Goal: Task Accomplishment & Management: Manage account settings

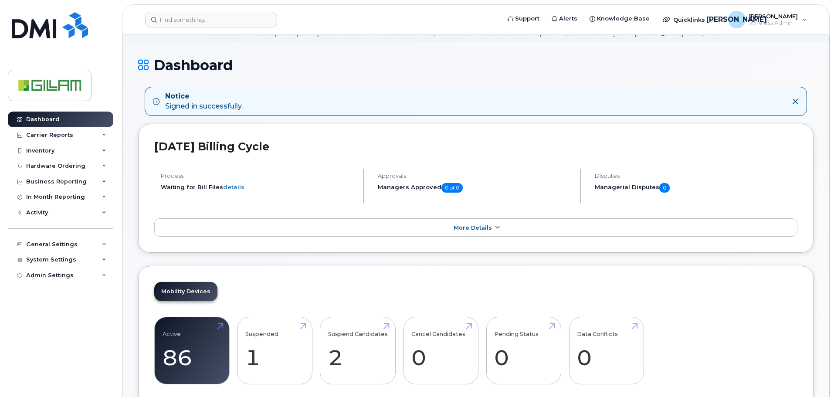
scroll to position [218, 0]
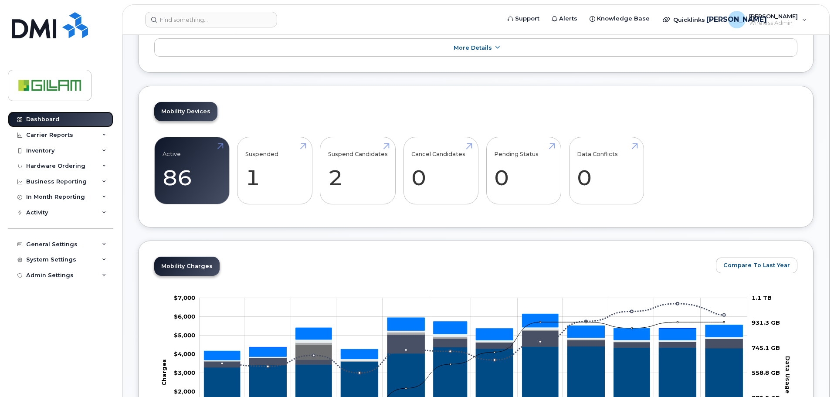
click at [37, 119] on div "Dashboard" at bounding box center [42, 119] width 33 height 7
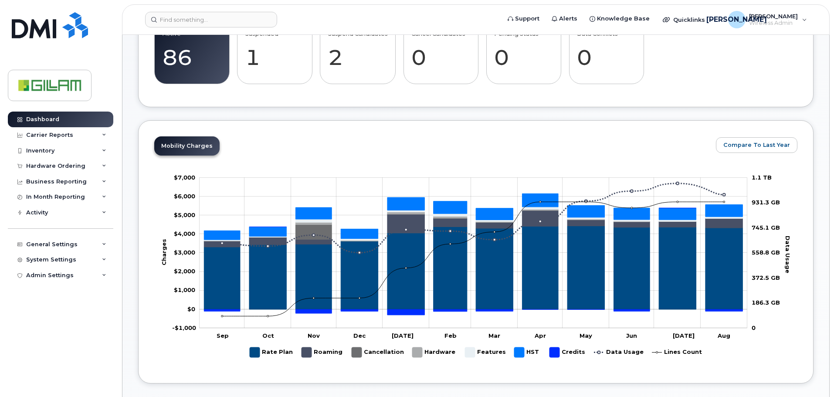
scroll to position [108, 0]
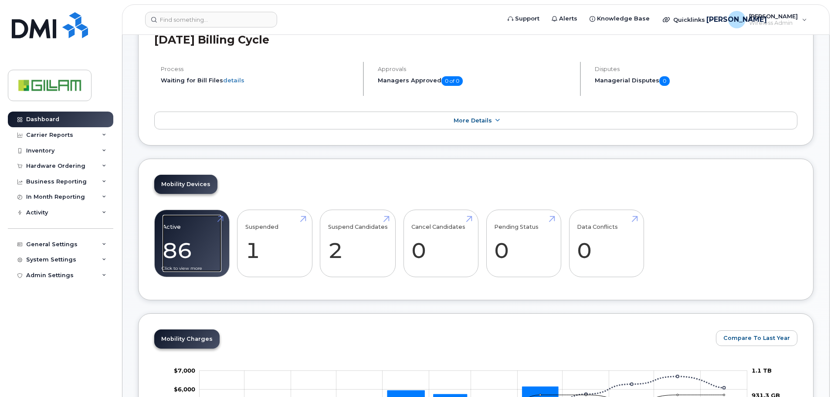
click at [176, 240] on link "Active 86 23%" at bounding box center [192, 244] width 59 height 58
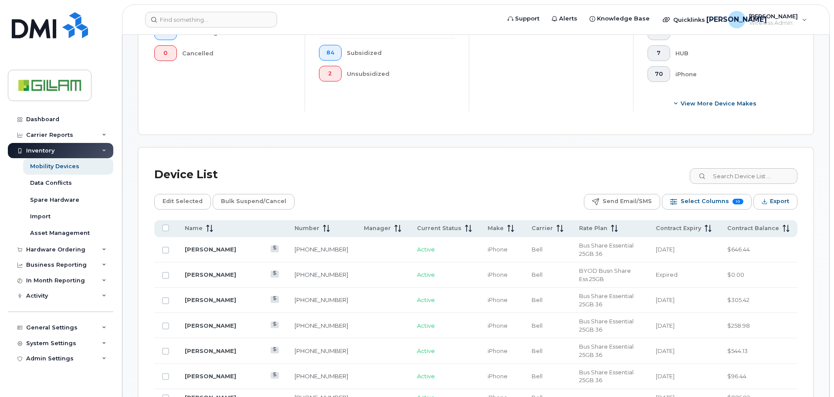
scroll to position [305, 0]
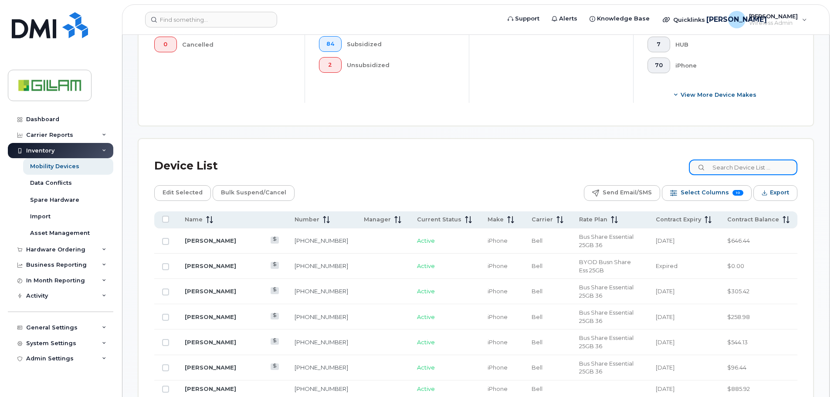
drag, startPoint x: 739, startPoint y: 169, endPoint x: 738, endPoint y: 163, distance: 5.3
click at [739, 167] on input at bounding box center [743, 167] width 108 height 16
type input "zoya"
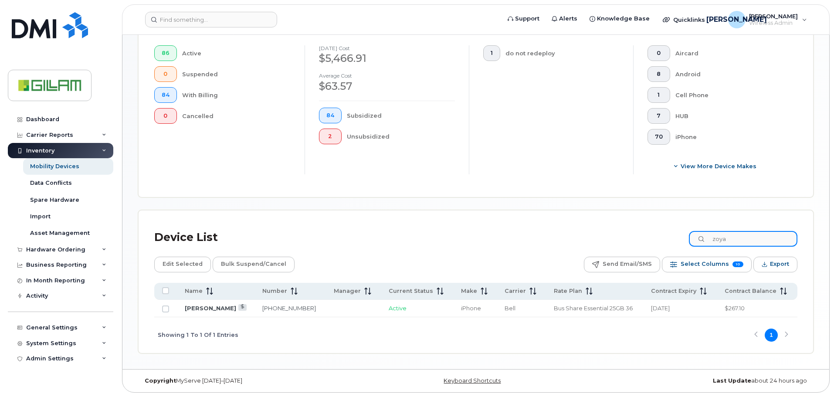
scroll to position [234, 0]
drag, startPoint x: 199, startPoint y: 307, endPoint x: 200, endPoint y: 312, distance: 4.9
click at [199, 307] on link "Zoya Siddiqui" at bounding box center [210, 308] width 51 height 7
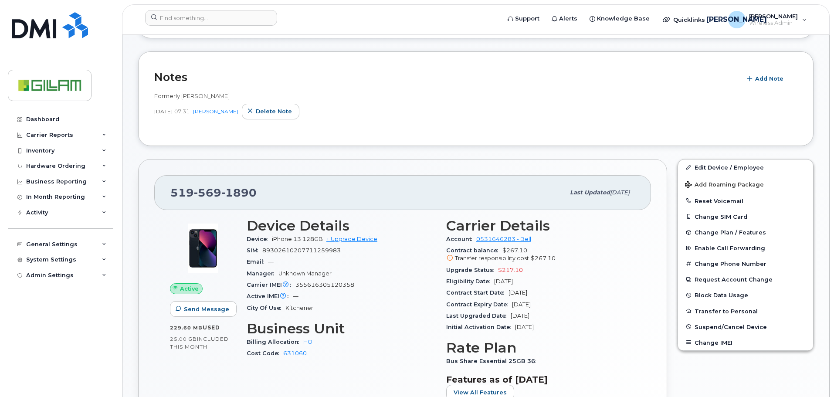
scroll to position [174, 0]
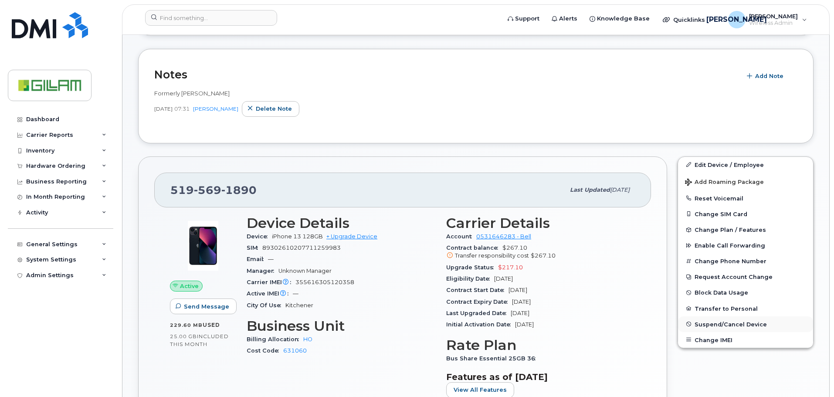
click at [726, 325] on span "Suspend/Cancel Device" at bounding box center [731, 324] width 72 height 7
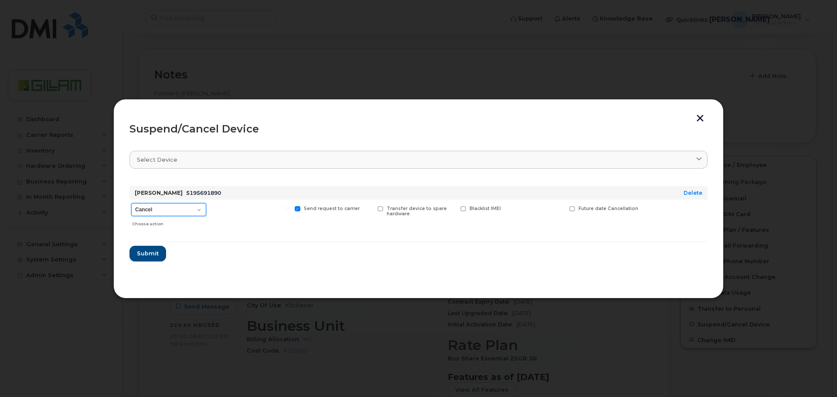
click at [199, 210] on select "Cancel Suspend - Extend Suspension Suspend - Reduced Rate Suspend - Full Rate S…" at bounding box center [168, 209] width 75 height 13
select select "[object Object]"
click at [131, 203] on select "Cancel Suspend - Extend Suspension Suspend - Reduced Rate Suspend - Full Rate S…" at bounding box center [168, 209] width 75 height 13
click at [150, 253] on span "Submit" at bounding box center [147, 253] width 22 height 8
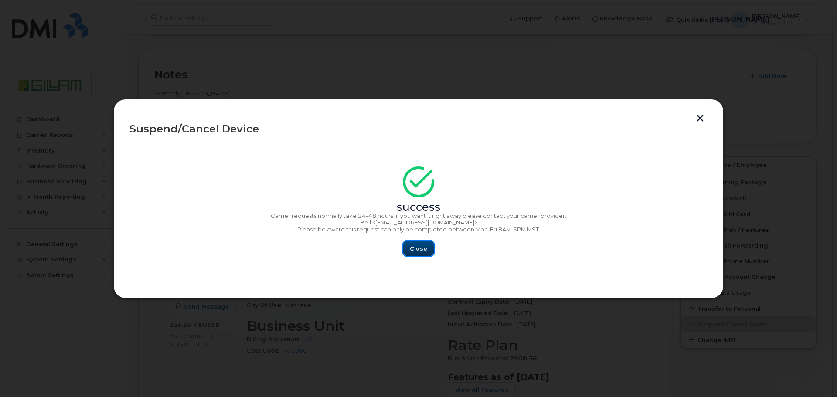
click at [419, 246] on span "Close" at bounding box center [418, 248] width 17 height 8
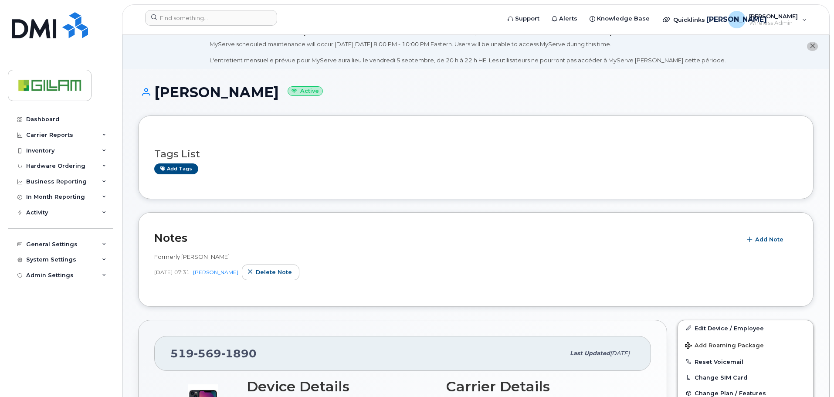
scroll to position [0, 0]
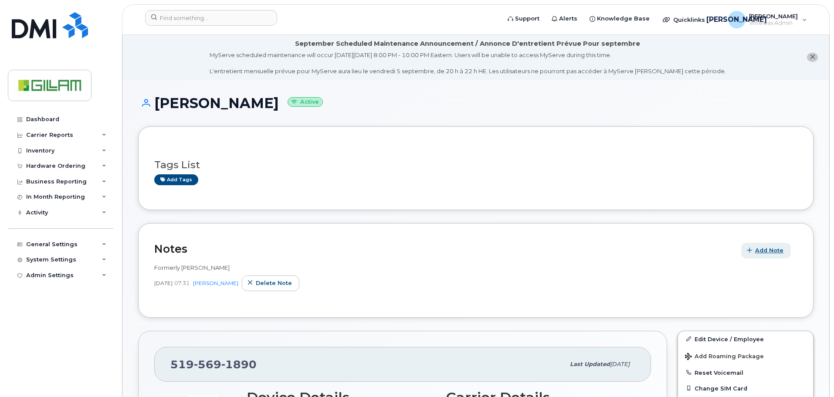
click at [764, 249] on span "Add Note" at bounding box center [769, 250] width 28 height 8
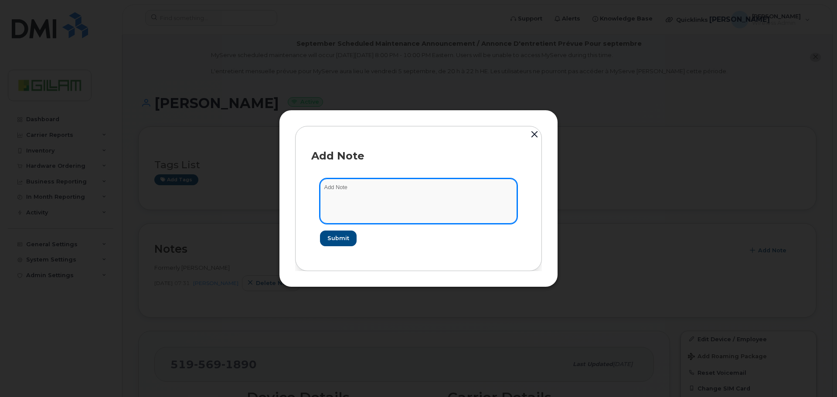
click at [370, 193] on textarea at bounding box center [418, 201] width 197 height 44
type textarea "Formerly Zoya Siddiqui's"
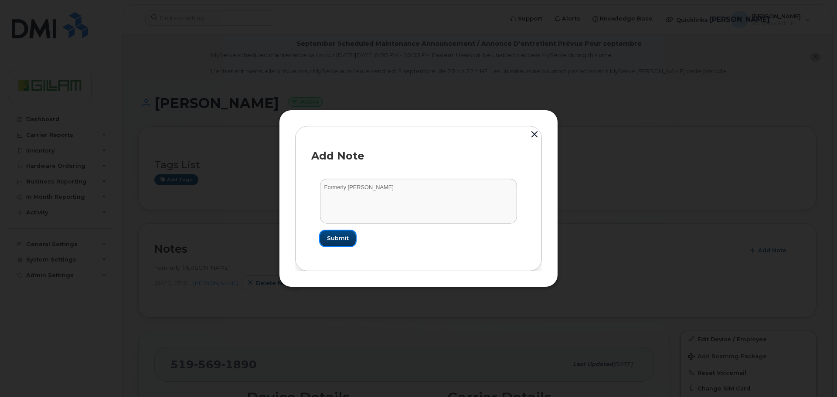
click at [339, 239] on span "Submit" at bounding box center [338, 238] width 22 height 8
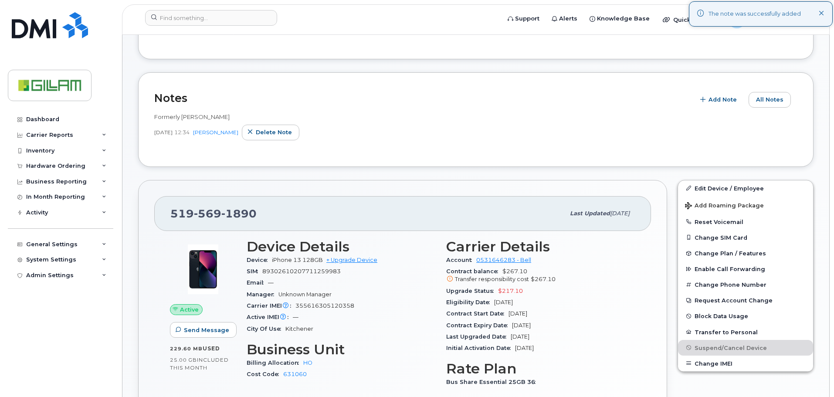
scroll to position [44, 0]
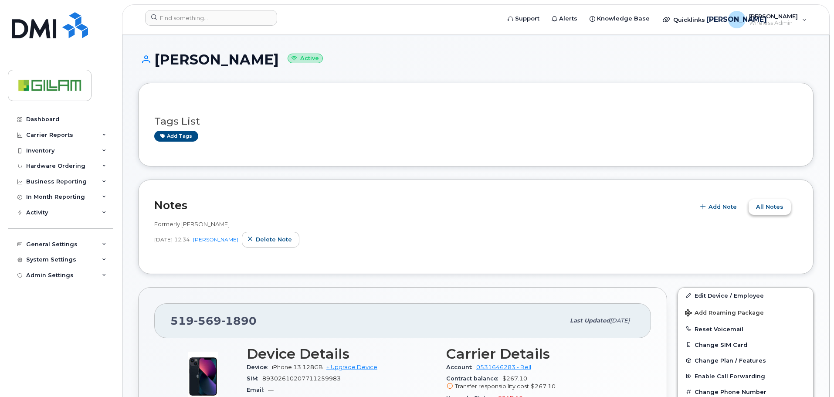
click at [769, 210] on span "All Notes" at bounding box center [769, 207] width 27 height 8
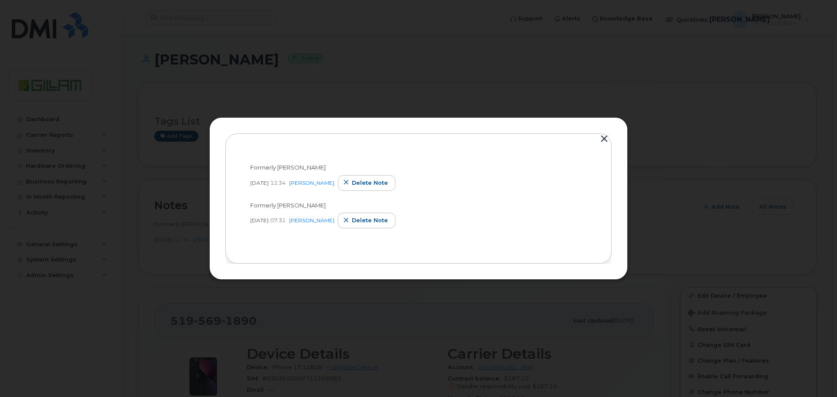
drag, startPoint x: 607, startPoint y: 137, endPoint x: 597, endPoint y: 142, distance: 10.7
click at [607, 137] on button "button" at bounding box center [603, 139] width 13 height 12
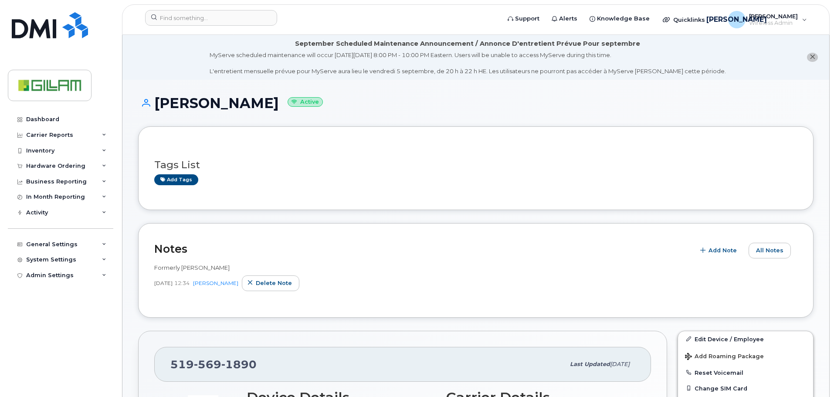
scroll to position [87, 0]
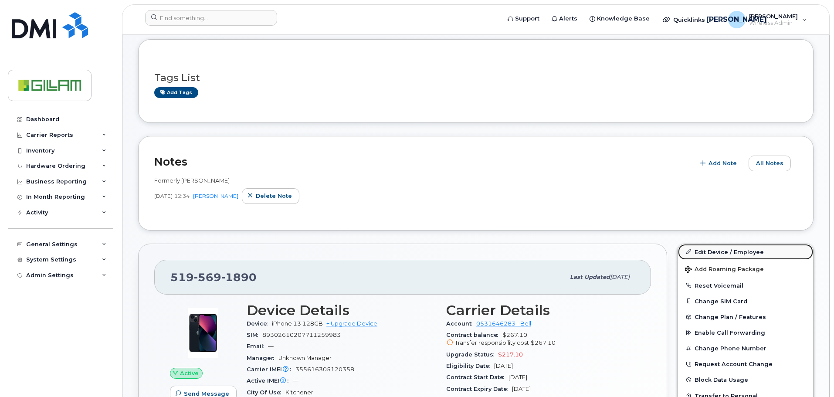
drag, startPoint x: 713, startPoint y: 251, endPoint x: 706, endPoint y: 248, distance: 7.3
click at [714, 251] on link "Edit Device / Employee" at bounding box center [745, 252] width 135 height 16
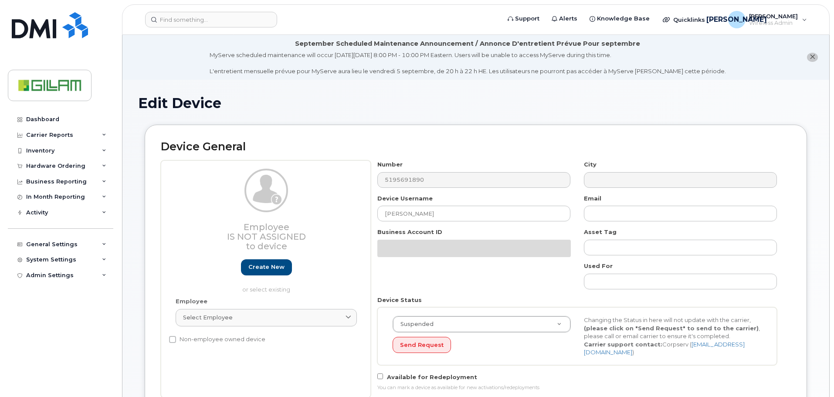
select select "5784026"
select select "81085"
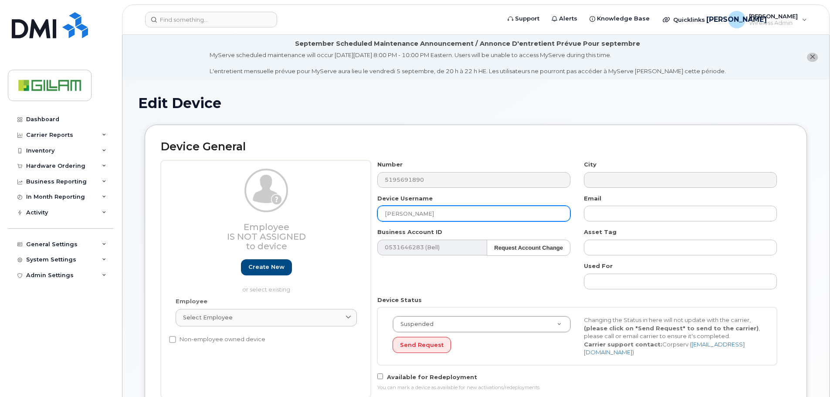
click at [385, 211] on input "Zoya Siddiqui" at bounding box center [473, 214] width 193 height 16
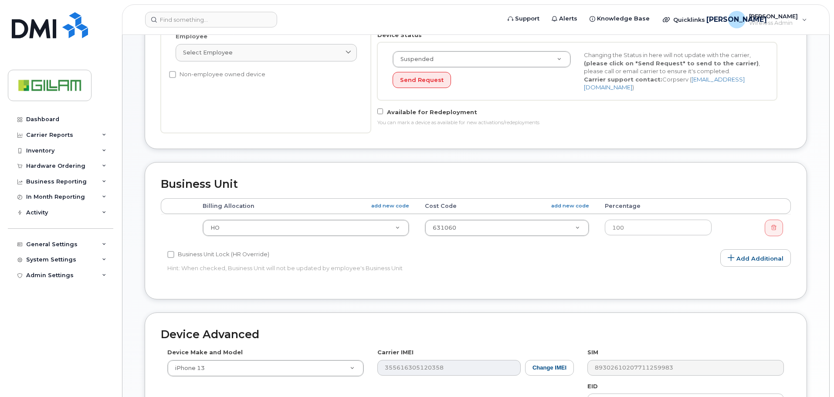
scroll to position [437, 0]
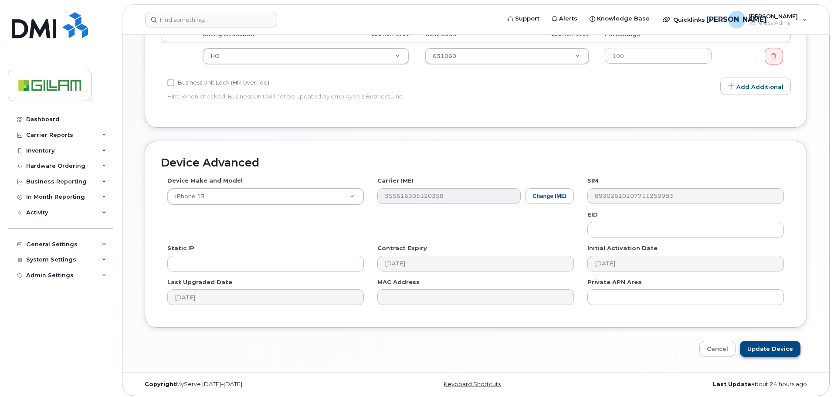
type input "Formerly - Zoya Siddiqui"
click at [770, 344] on input "Update Device" at bounding box center [770, 349] width 61 height 16
type input "Saving..."
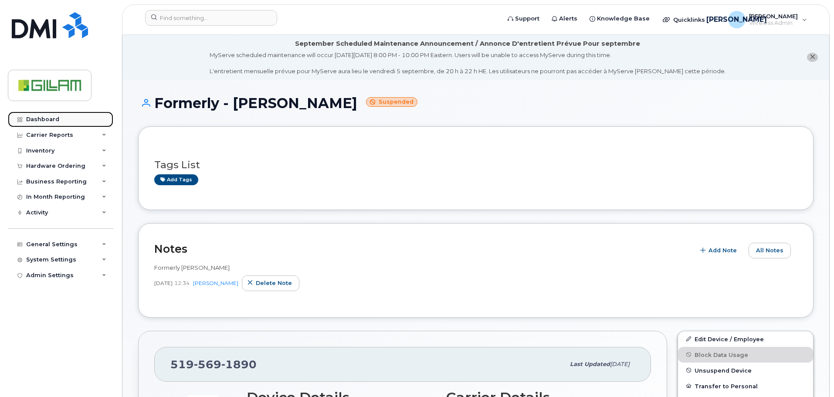
click at [42, 121] on div "Dashboard" at bounding box center [42, 119] width 33 height 7
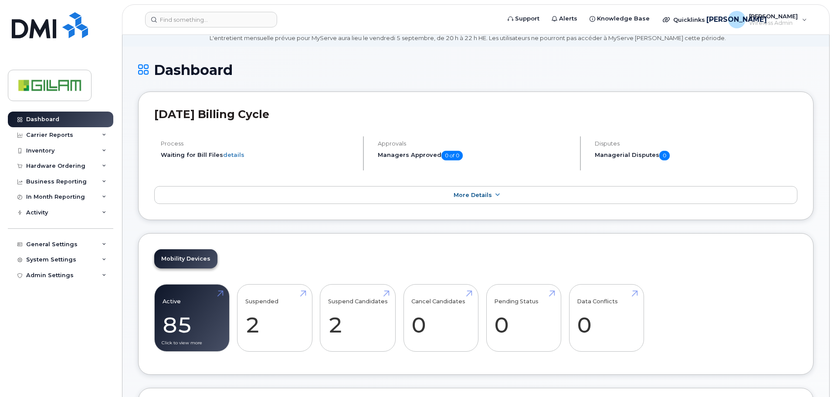
scroll to position [131, 0]
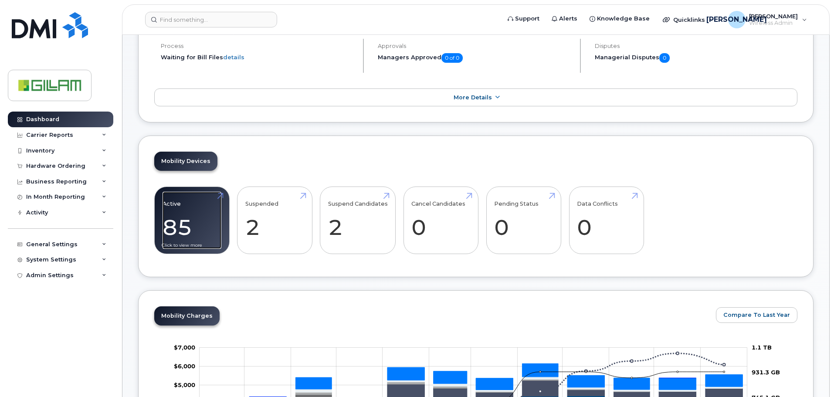
drag, startPoint x: 180, startPoint y: 207, endPoint x: 224, endPoint y: 207, distance: 44.9
click at [180, 207] on link "Active 85 21%" at bounding box center [192, 221] width 59 height 58
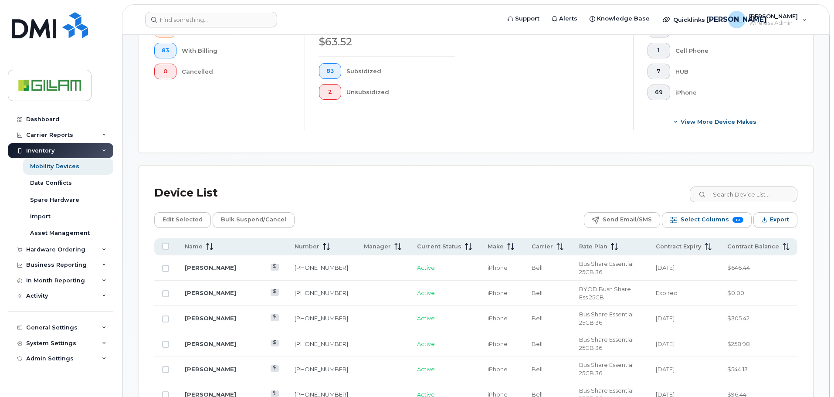
scroll to position [202, 0]
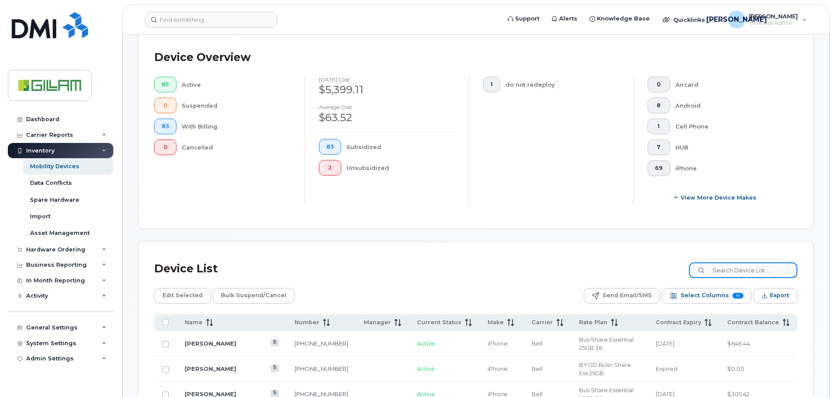
click at [732, 268] on input at bounding box center [743, 270] width 108 height 16
type input "[PERSON_NAME]"
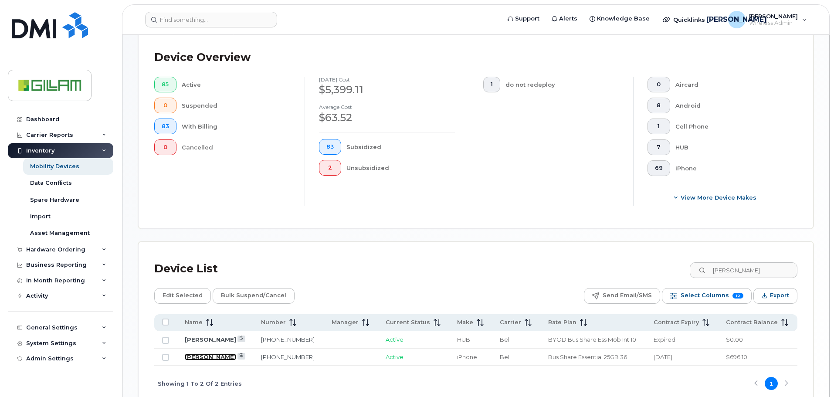
click at [217, 356] on link "[PERSON_NAME]" at bounding box center [210, 356] width 51 height 7
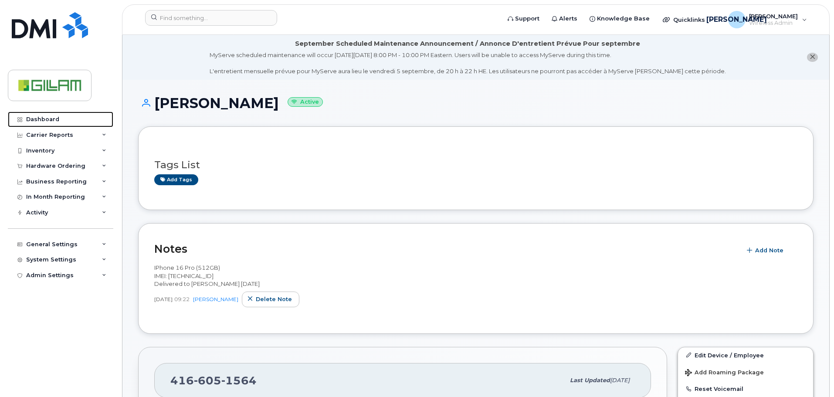
drag, startPoint x: 42, startPoint y: 116, endPoint x: 123, endPoint y: 125, distance: 82.0
click at [42, 117] on div "Dashboard" at bounding box center [42, 119] width 33 height 7
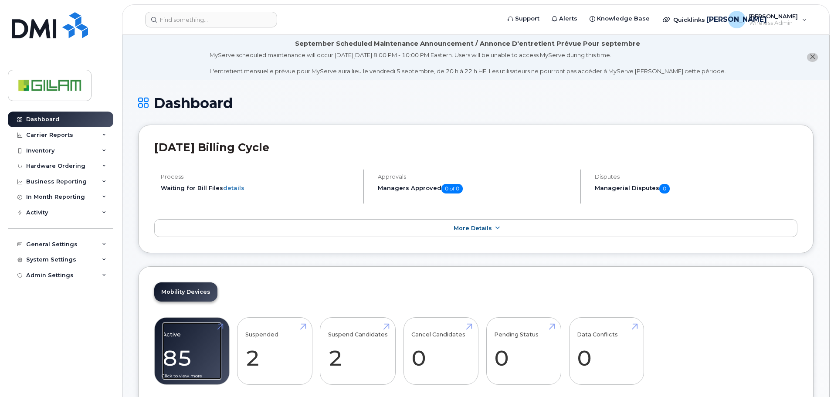
click at [193, 346] on link "Active 85 21%" at bounding box center [192, 351] width 59 height 58
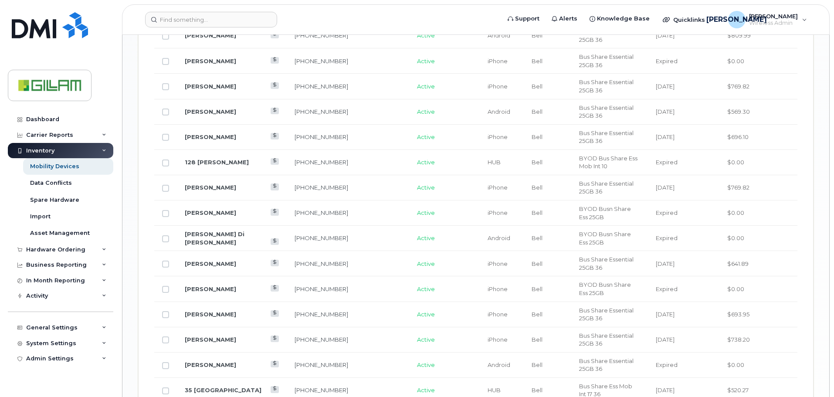
scroll to position [1078, 0]
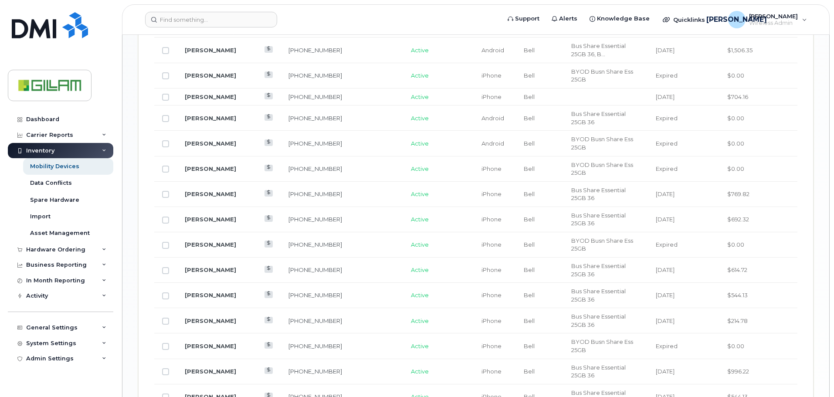
scroll to position [820, 0]
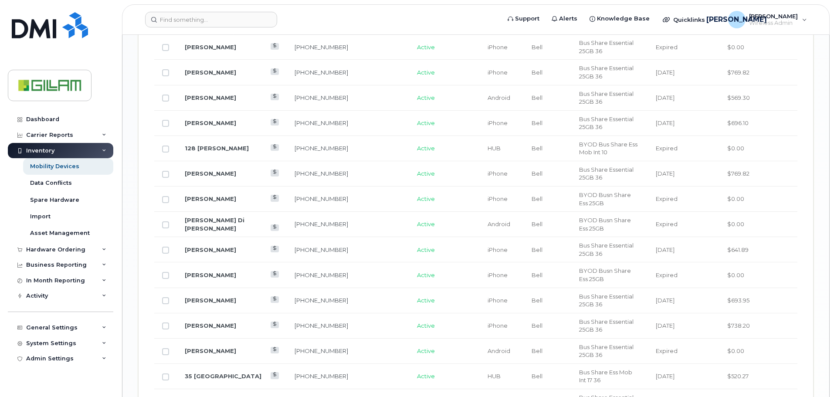
scroll to position [1078, 0]
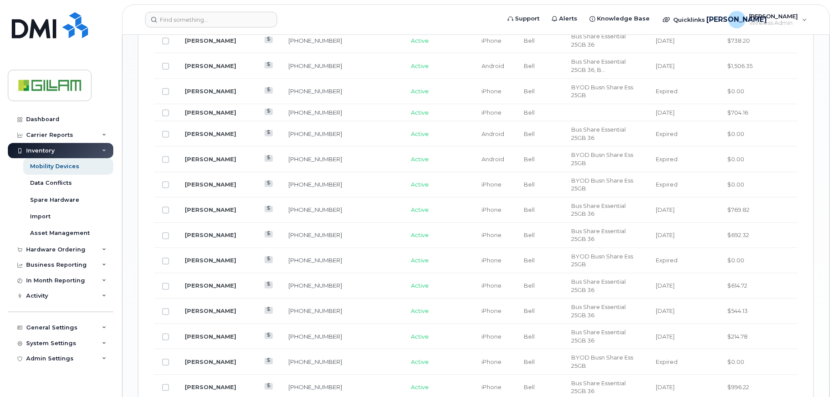
scroll to position [820, 0]
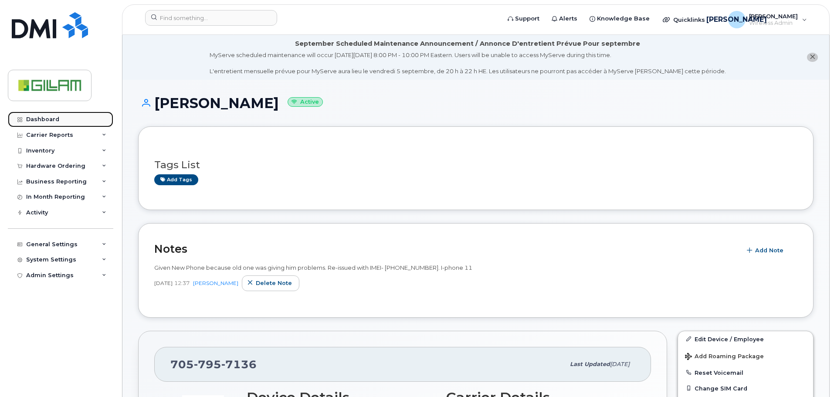
drag, startPoint x: 38, startPoint y: 116, endPoint x: 35, endPoint y: 124, distance: 8.3
click at [38, 116] on div "Dashboard" at bounding box center [42, 119] width 33 height 7
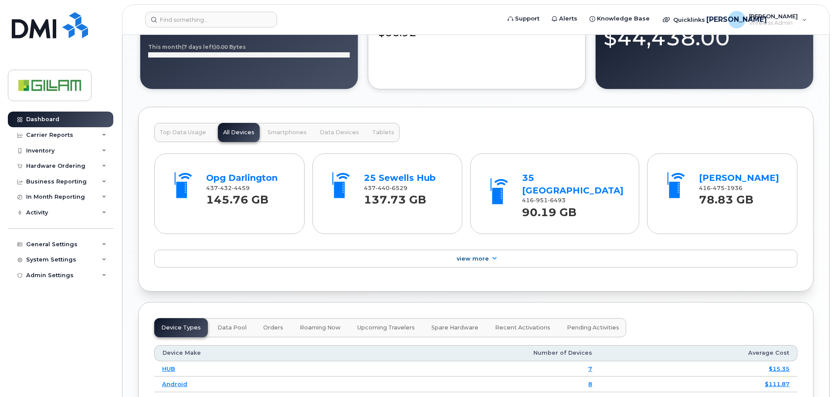
scroll to position [828, 0]
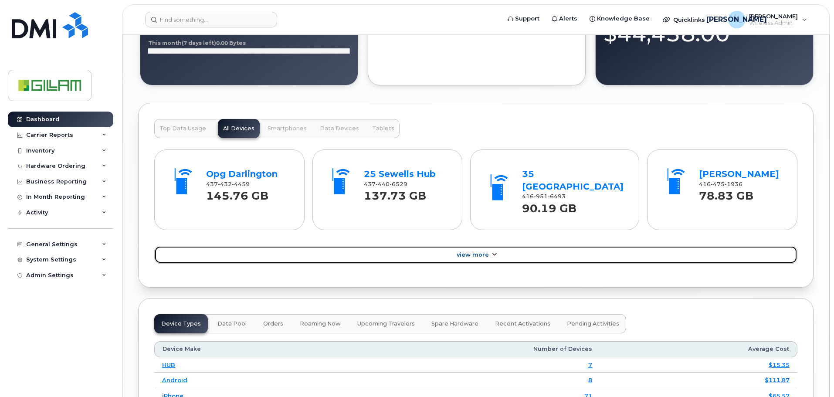
click at [491, 252] on icon at bounding box center [494, 255] width 7 height 6
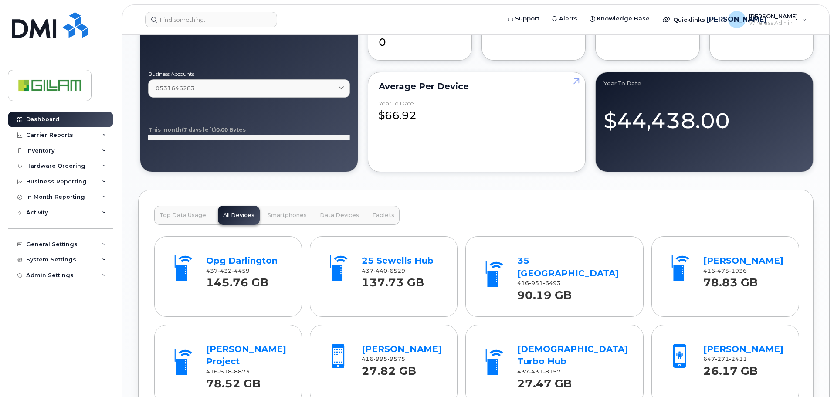
scroll to position [741, 0]
click at [331, 214] on span "Data Devices" at bounding box center [339, 215] width 39 height 7
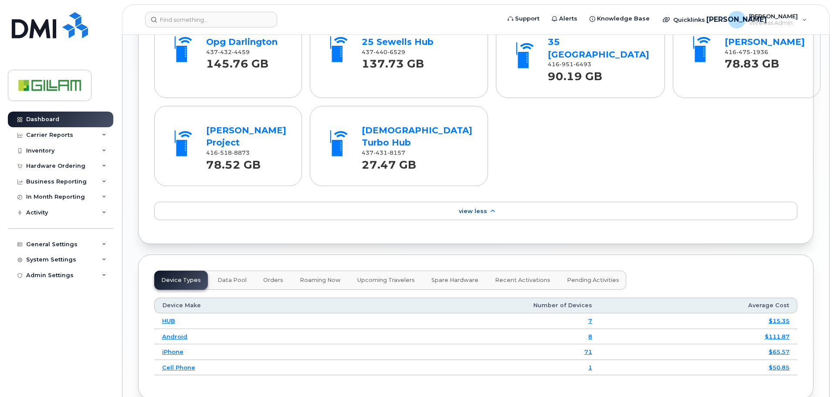
scroll to position [1046, 0]
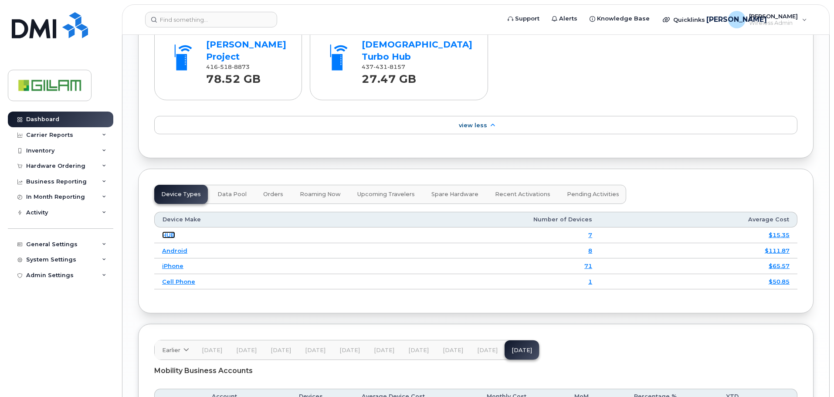
click at [169, 231] on link "HUB" at bounding box center [168, 234] width 13 height 7
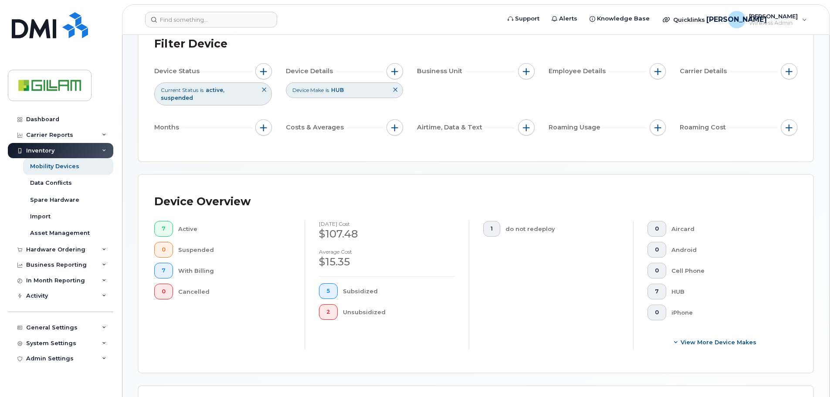
scroll to position [337, 0]
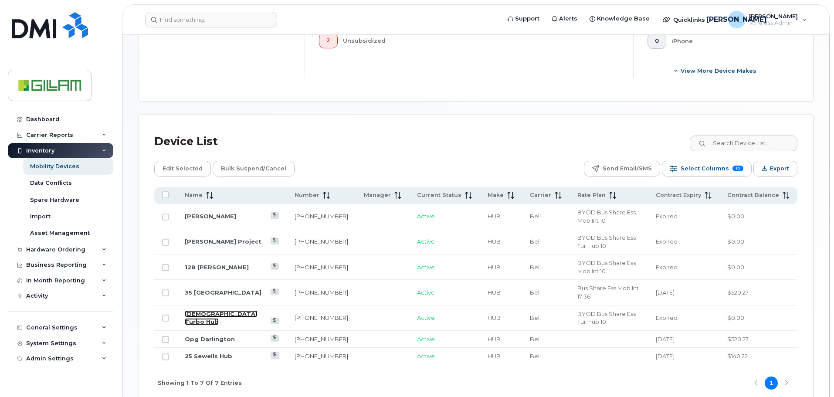
click at [207, 310] on link "[DEMOGRAPHIC_DATA] Turbo Hub" at bounding box center [221, 317] width 73 height 15
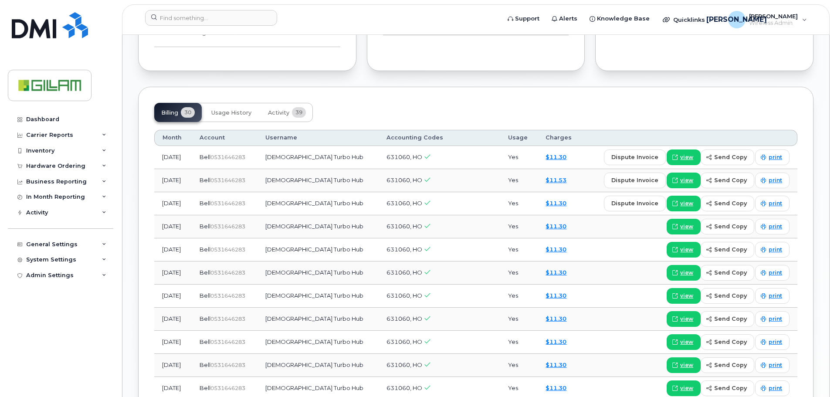
scroll to position [610, 0]
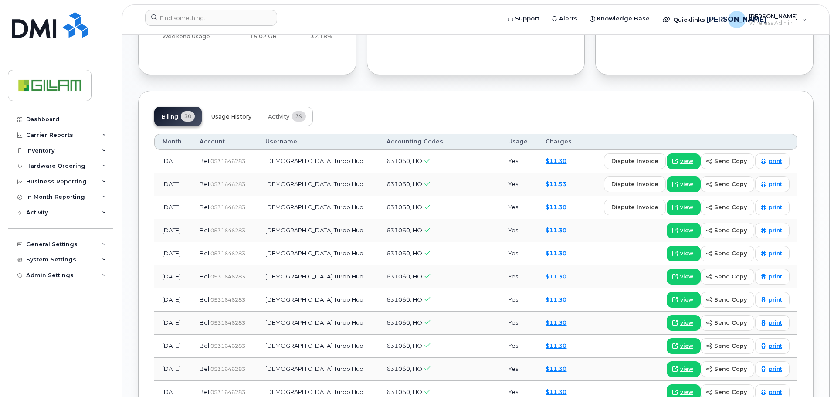
click at [240, 117] on span "Usage History" at bounding box center [231, 116] width 40 height 7
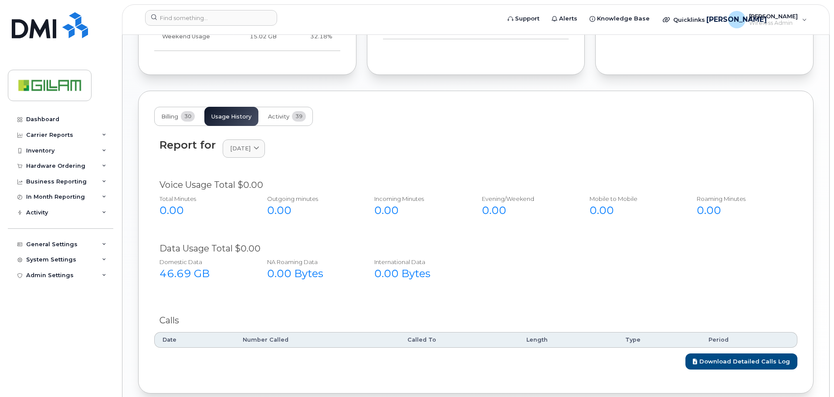
scroll to position [650, 0]
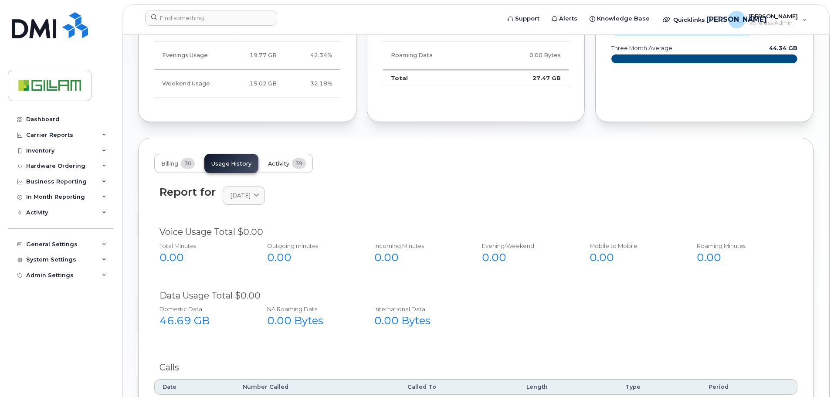
click at [281, 162] on span "Activity" at bounding box center [278, 163] width 21 height 7
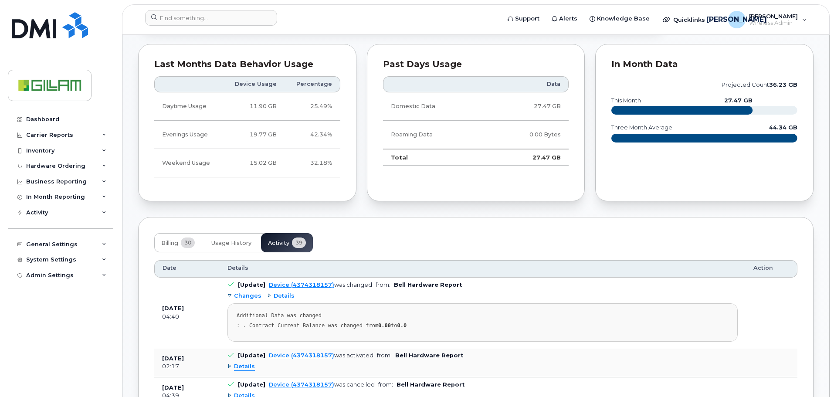
scroll to position [476, 0]
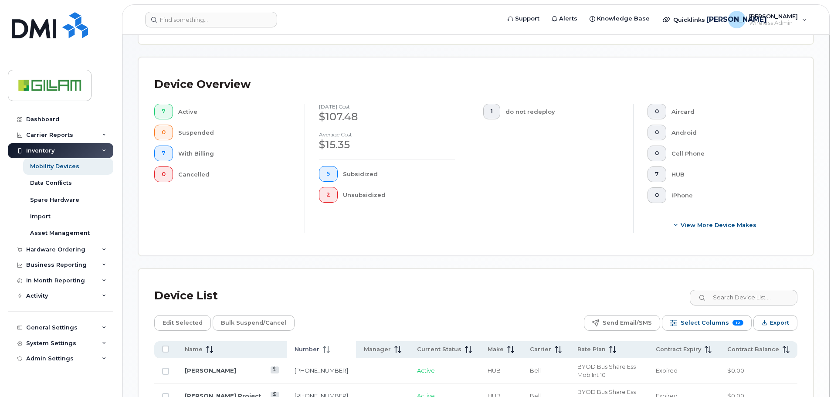
scroll to position [337, 0]
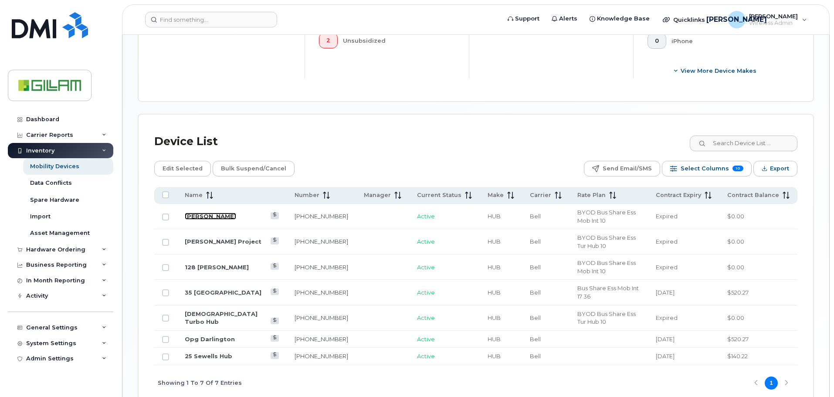
click at [214, 213] on link "[PERSON_NAME]" at bounding box center [210, 216] width 51 height 7
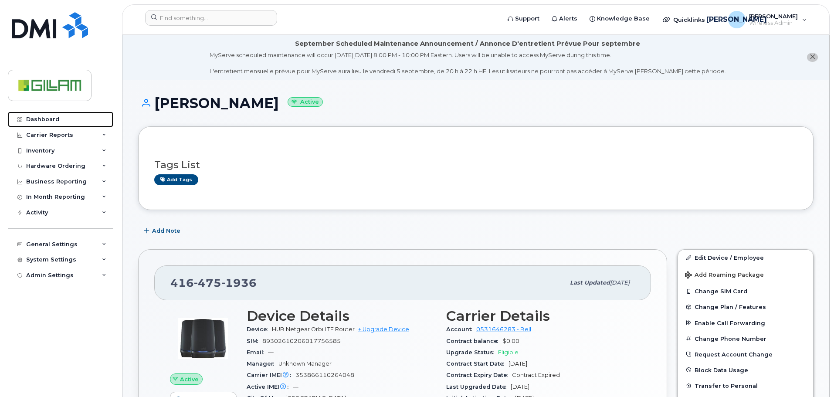
drag, startPoint x: 40, startPoint y: 118, endPoint x: 178, endPoint y: 124, distance: 138.7
click at [40, 118] on div "Dashboard" at bounding box center [42, 119] width 33 height 7
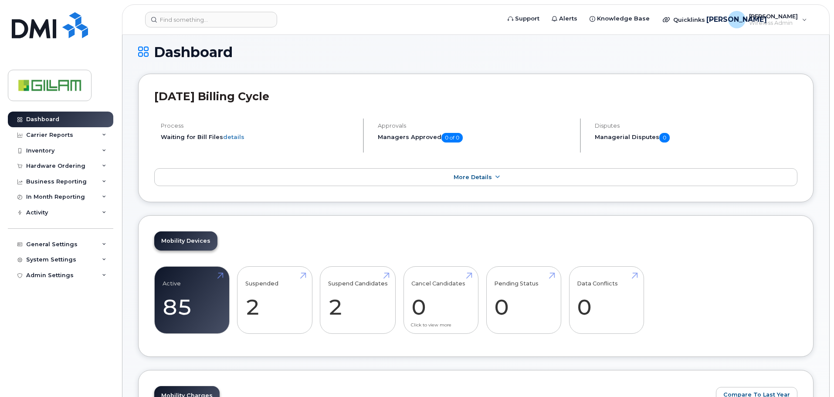
scroll to position [174, 0]
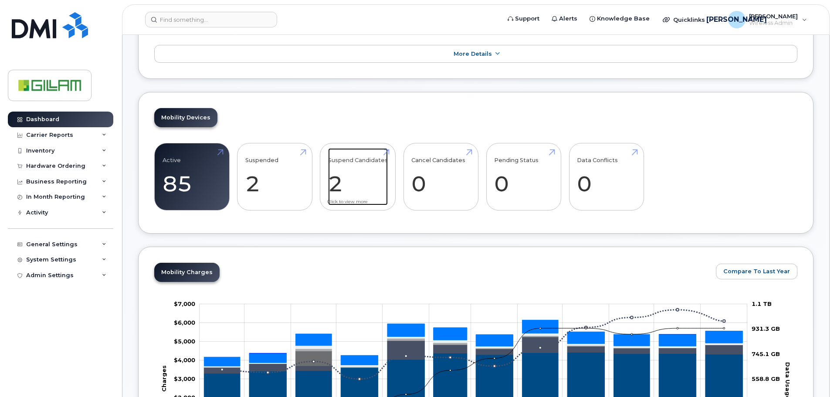
click at [347, 159] on link "Suspend Candidates 2" at bounding box center [358, 177] width 60 height 58
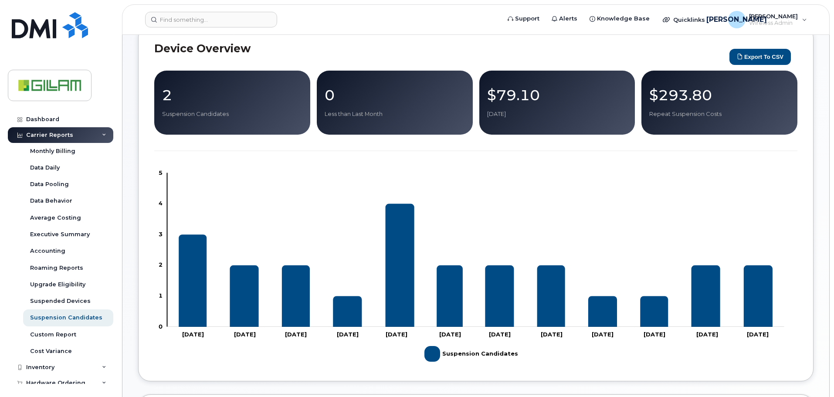
scroll to position [349, 0]
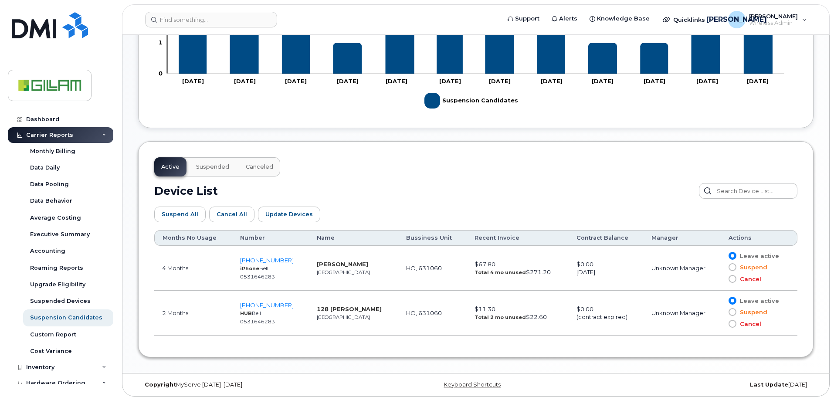
click at [254, 266] on strong "iPhone" at bounding box center [249, 268] width 19 height 6
click at [257, 267] on strong "iPhone" at bounding box center [249, 268] width 19 height 6
click at [329, 264] on strong "[PERSON_NAME]" at bounding box center [342, 264] width 51 height 7
drag, startPoint x: 489, startPoint y: 274, endPoint x: 542, endPoint y: 272, distance: 52.8
click at [490, 274] on strong "Total 4 mo unused" at bounding box center [500, 272] width 51 height 6
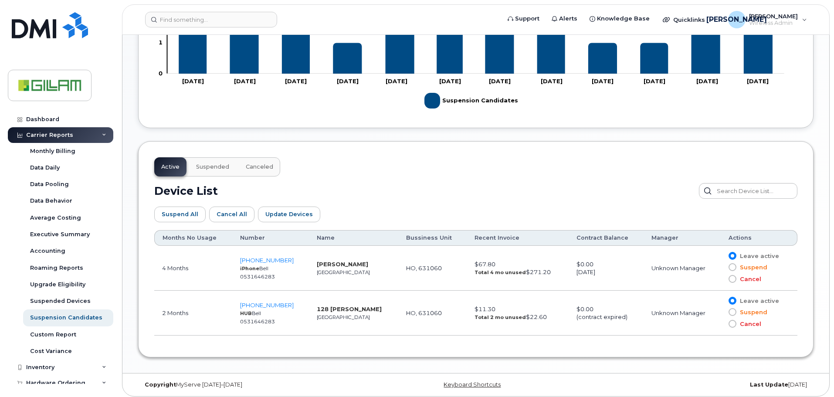
drag, startPoint x: 171, startPoint y: 271, endPoint x: 211, endPoint y: 269, distance: 39.7
click at [173, 271] on td "4 Months" at bounding box center [193, 268] width 78 height 45
click at [254, 260] on span "416-346-2854" at bounding box center [267, 260] width 54 height 7
click at [273, 258] on span "416-346-2854" at bounding box center [267, 260] width 54 height 7
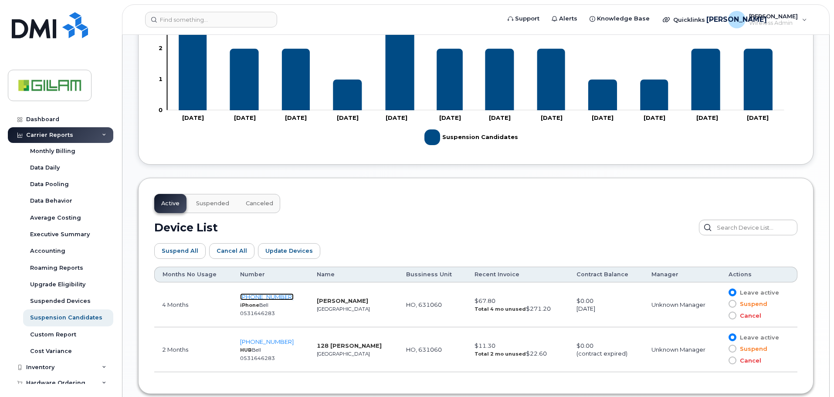
scroll to position [353, 0]
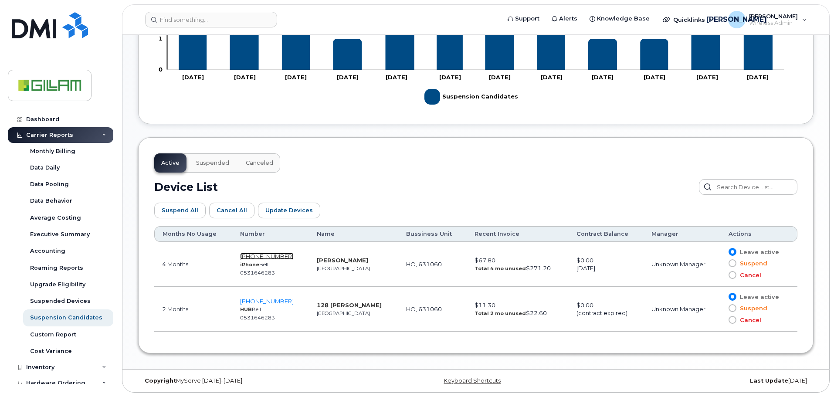
click at [259, 256] on span "416-346-2854" at bounding box center [267, 256] width 54 height 7
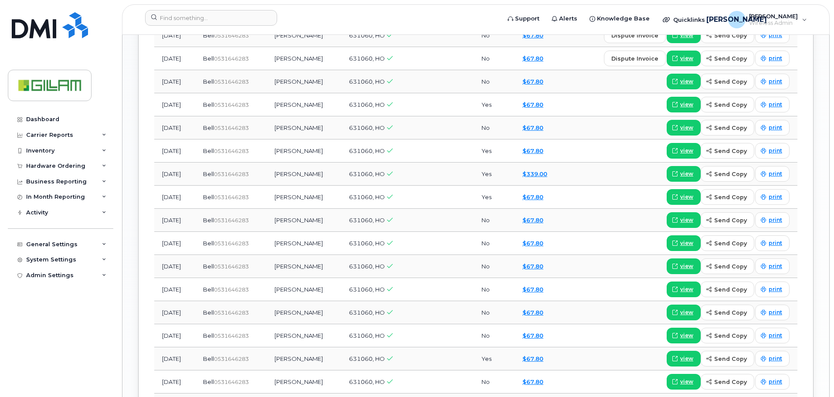
scroll to position [959, 0]
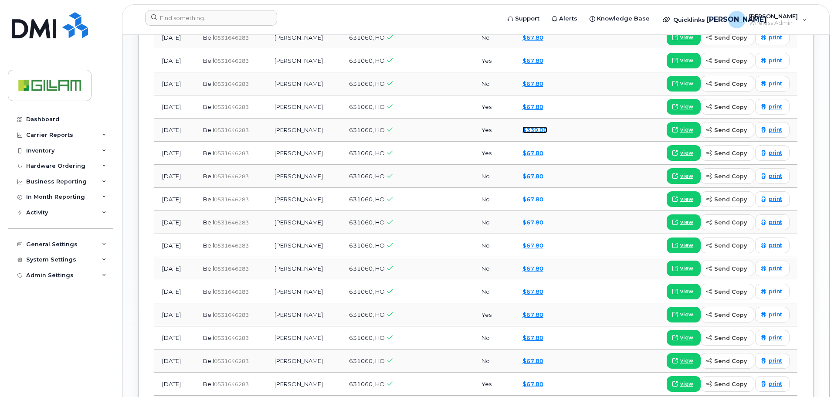
click at [541, 131] on link "$339.00" at bounding box center [534, 129] width 25 height 7
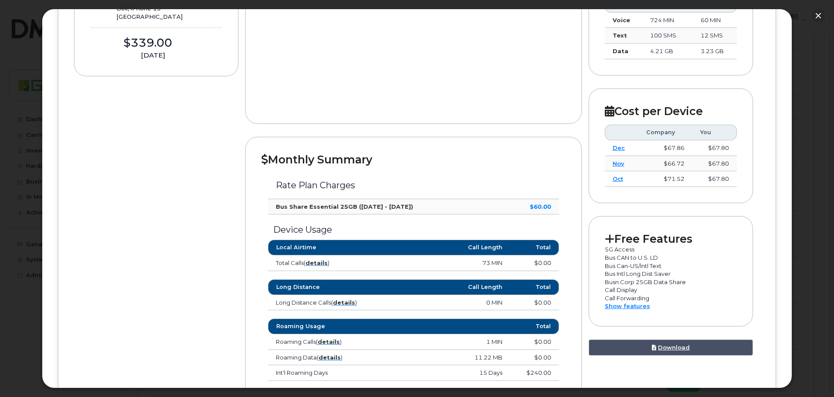
scroll to position [322, 0]
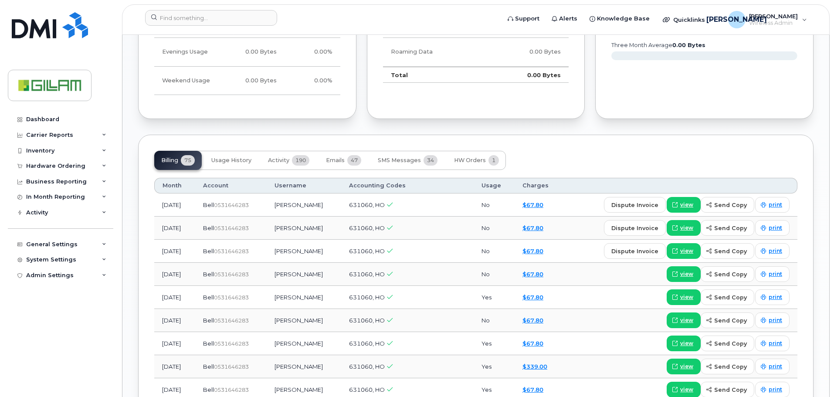
scroll to position [731, 0]
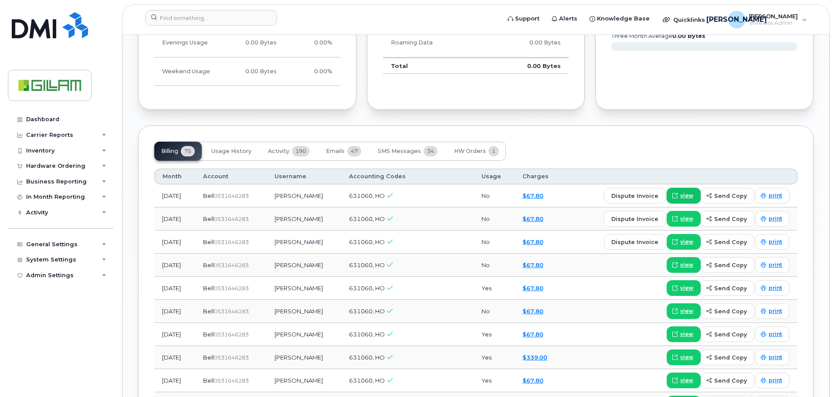
click at [686, 197] on span "view" at bounding box center [686, 196] width 13 height 8
click at [691, 221] on span "view" at bounding box center [686, 219] width 13 height 8
click at [688, 238] on span "view" at bounding box center [686, 242] width 13 height 8
click at [687, 265] on span "view" at bounding box center [686, 265] width 13 height 8
click at [685, 294] on link "view" at bounding box center [684, 288] width 34 height 16
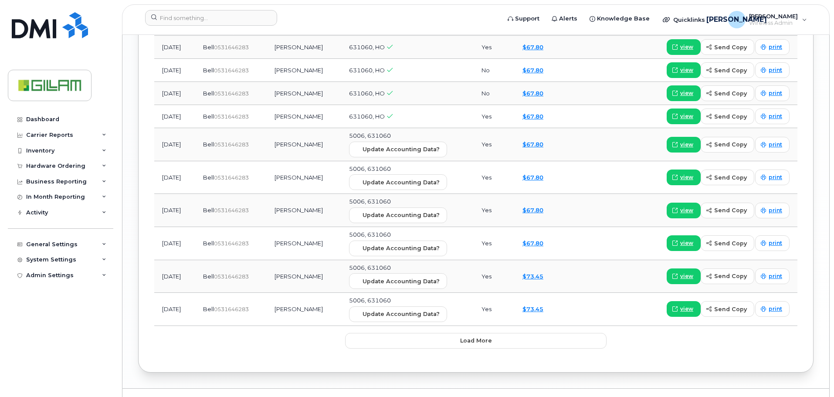
scroll to position [1245, 0]
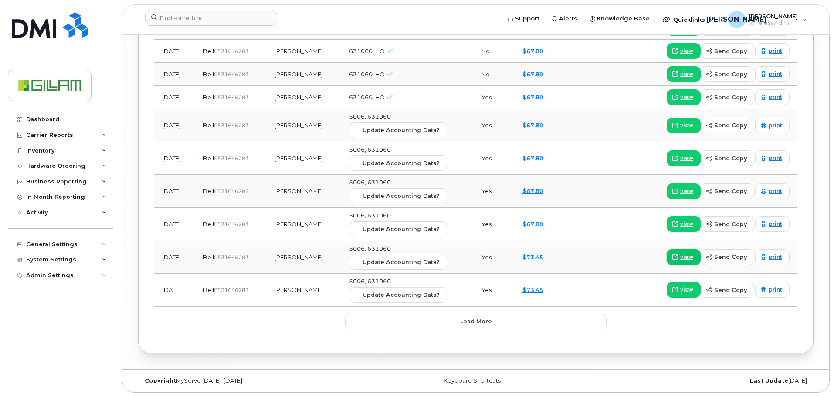
click at [691, 258] on span "view" at bounding box center [686, 257] width 13 height 8
click at [688, 225] on span "view" at bounding box center [686, 224] width 13 height 8
click at [686, 157] on span "view" at bounding box center [686, 158] width 13 height 8
